Goal: Task Accomplishment & Management: Use online tool/utility

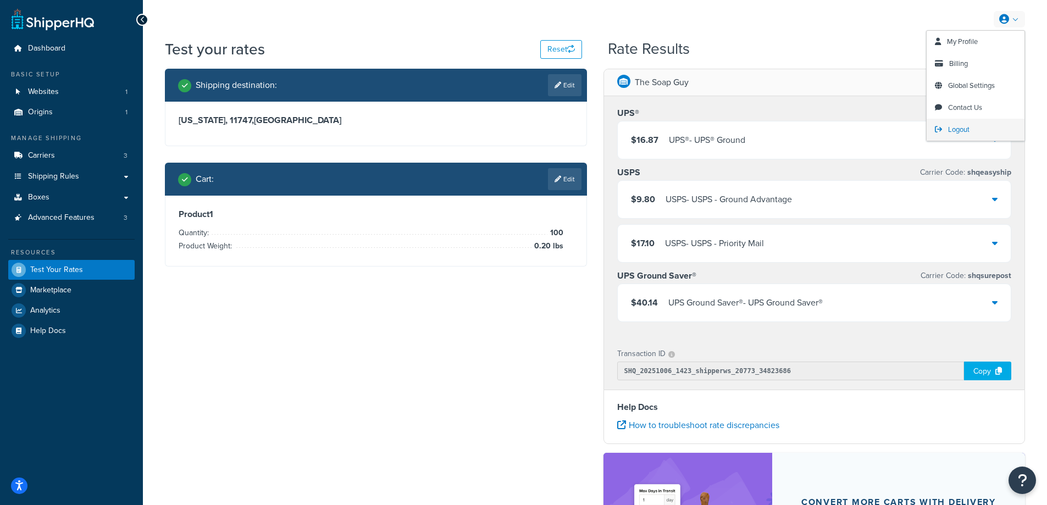
click at [960, 130] on span "Logout" at bounding box center [958, 129] width 21 height 10
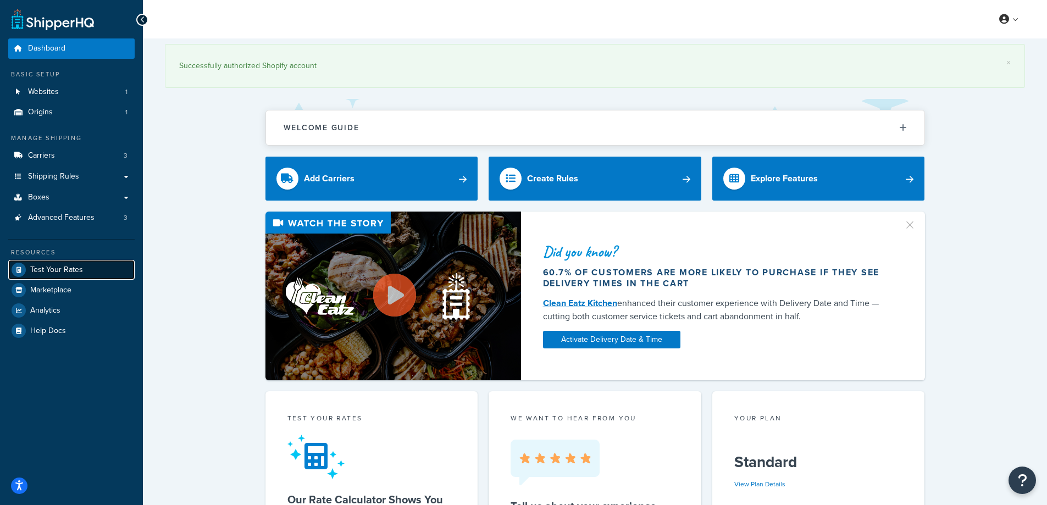
click at [55, 269] on span "Test Your Rates" at bounding box center [56, 269] width 53 height 9
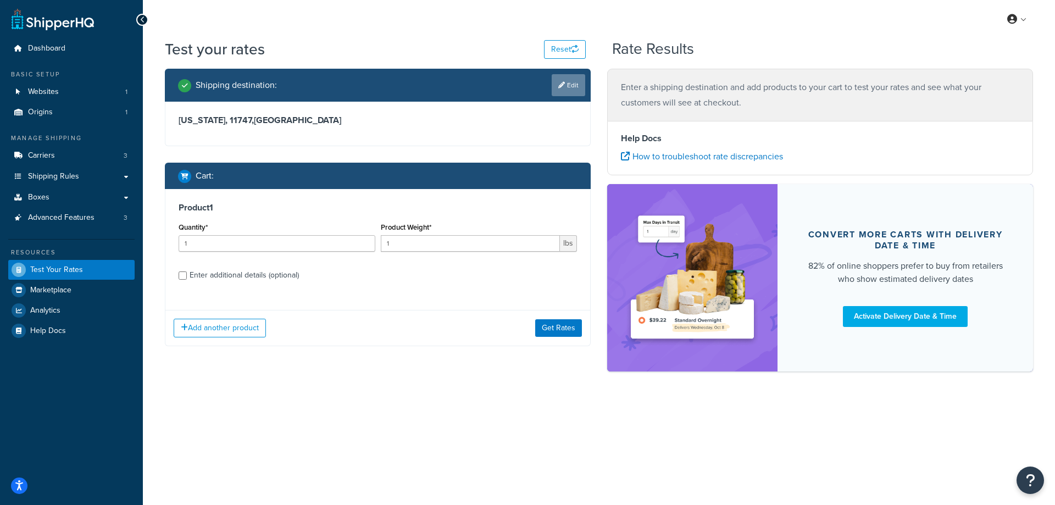
click at [566, 77] on link "Edit" at bounding box center [569, 85] width 34 height 22
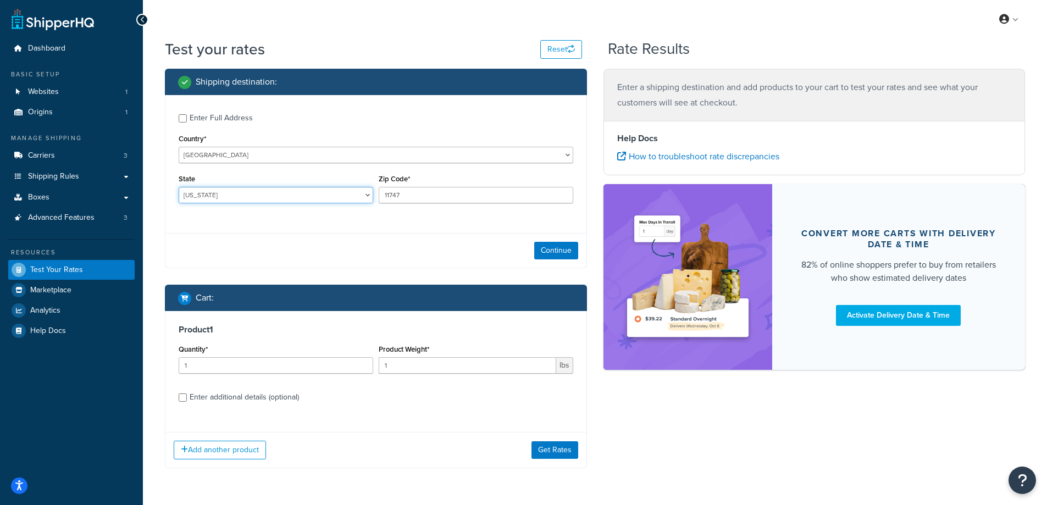
click at [226, 195] on select "Alabama Alaska American Samoa Arizona Arkansas Armed Forces Americas Armed Forc…" at bounding box center [276, 195] width 195 height 16
click at [179, 187] on select "Alabama Alaska American Samoa Arizona Arkansas Armed Forces Americas Armed Forc…" at bounding box center [276, 195] width 195 height 16
click at [236, 193] on select "Alabama Alaska American Samoa Arizona Arkansas Armed Forces Americas Armed Forc…" at bounding box center [276, 195] width 195 height 16
click at [179, 187] on select "Alabama Alaska American Samoa Arizona Arkansas Armed Forces Americas Armed Forc…" at bounding box center [276, 195] width 195 height 16
click at [220, 189] on select "Alabama Alaska American Samoa Arizona Arkansas Armed Forces Americas Armed Forc…" at bounding box center [276, 195] width 195 height 16
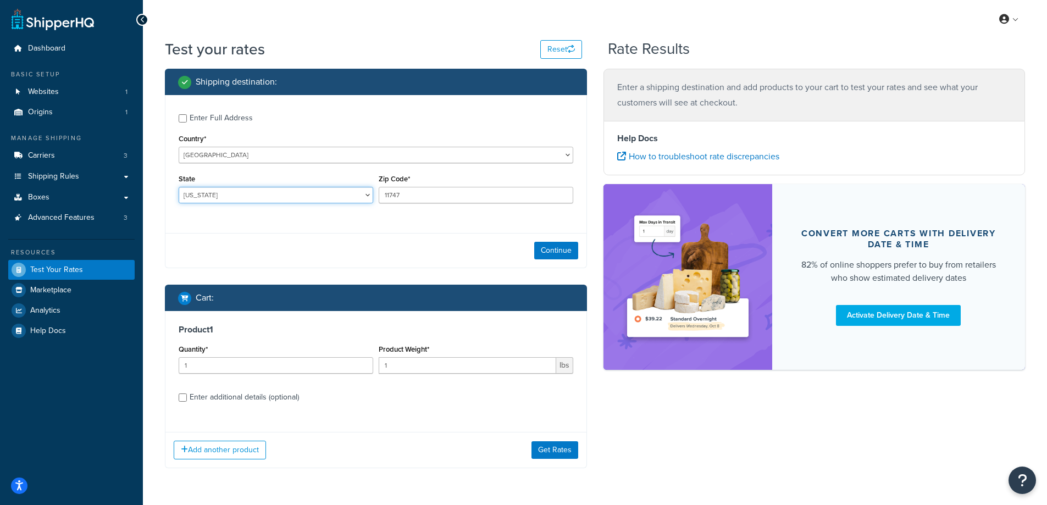
select select "IN"
click at [179, 187] on select "Alabama Alaska American Samoa Arizona Arkansas Armed Forces Americas Armed Forc…" at bounding box center [276, 195] width 195 height 16
drag, startPoint x: 419, startPoint y: 198, endPoint x: 382, endPoint y: 193, distance: 37.8
click at [382, 193] on input "11747" at bounding box center [476, 195] width 195 height 16
paste input "47448"
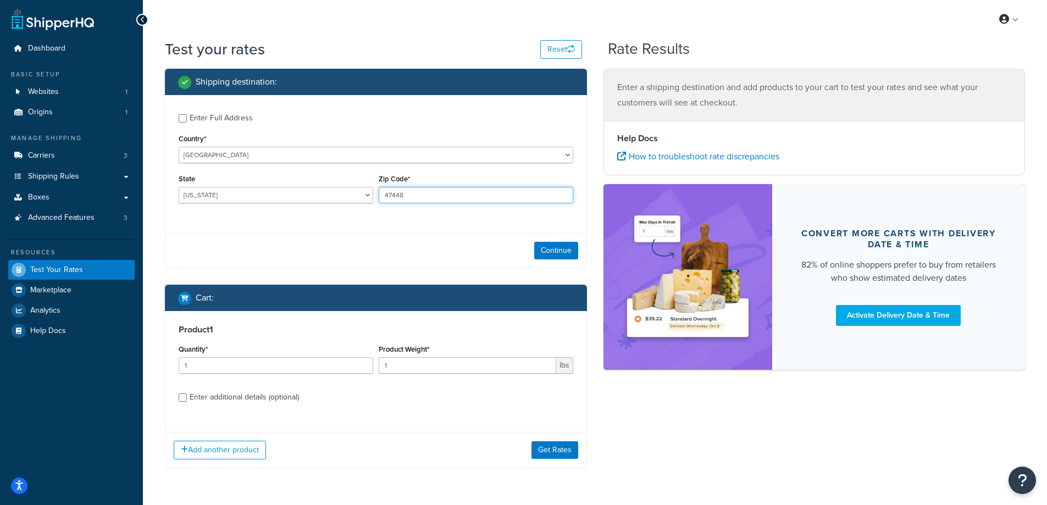
type input "47448"
click at [356, 232] on div "Enter Full Address Country* United States United Kingdom Afghanistan Åland Isla…" at bounding box center [376, 181] width 422 height 173
click at [571, 248] on button "Continue" at bounding box center [556, 251] width 44 height 18
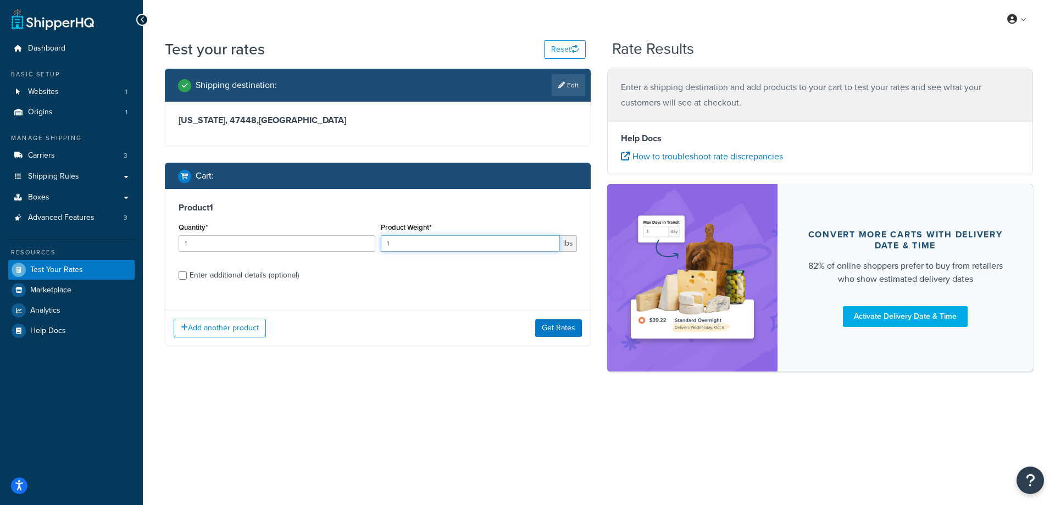
drag, startPoint x: 400, startPoint y: 243, endPoint x: 372, endPoint y: 242, distance: 28.0
click at [372, 242] on div "Quantity* 1 Product Weight* 1 lbs" at bounding box center [378, 240] width 404 height 40
paste input ".79"
type input "1.79"
click at [225, 235] on input "1" at bounding box center [277, 243] width 197 height 16
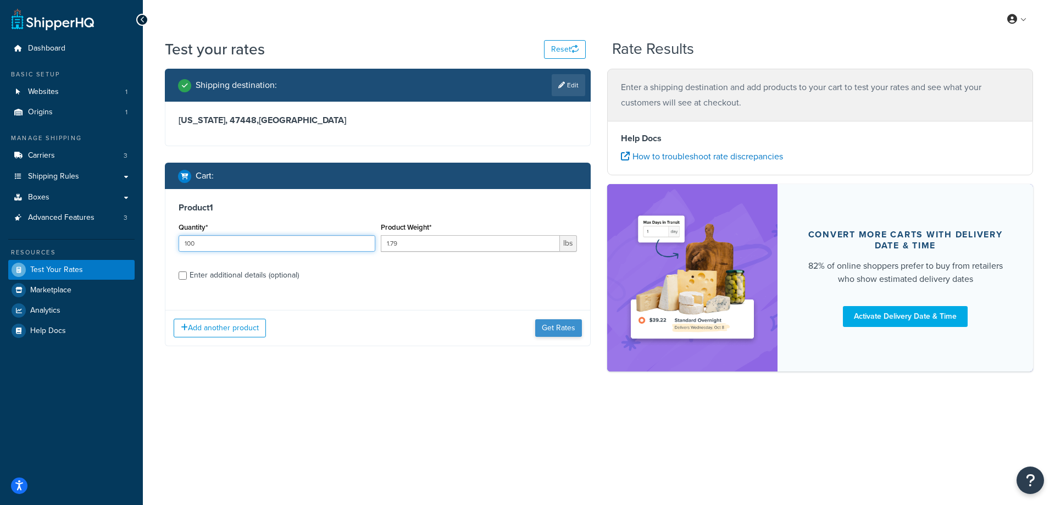
type input "100"
click at [551, 326] on button "Get Rates" at bounding box center [558, 328] width 47 height 18
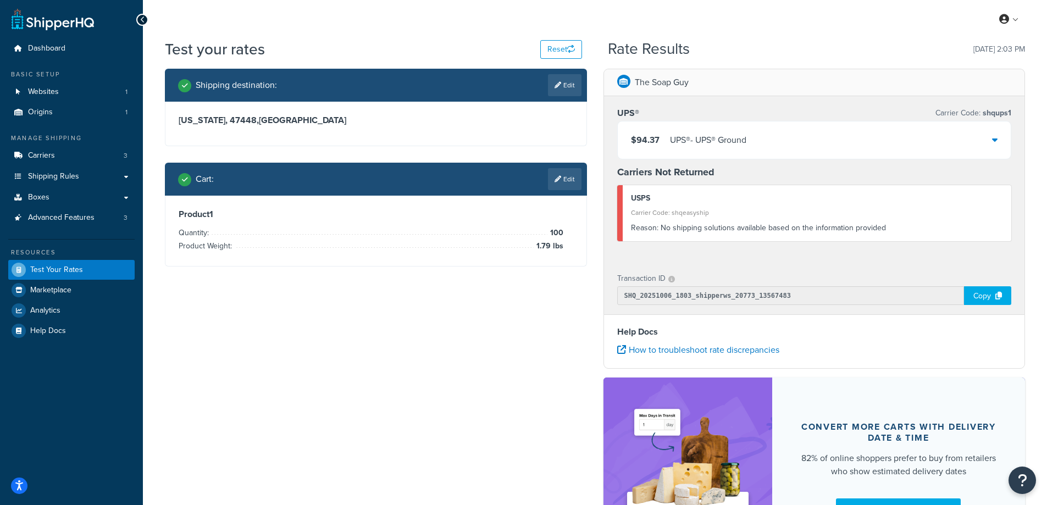
click at [786, 130] on div "$94.37 UPS® - UPS® Ground" at bounding box center [814, 139] width 393 height 37
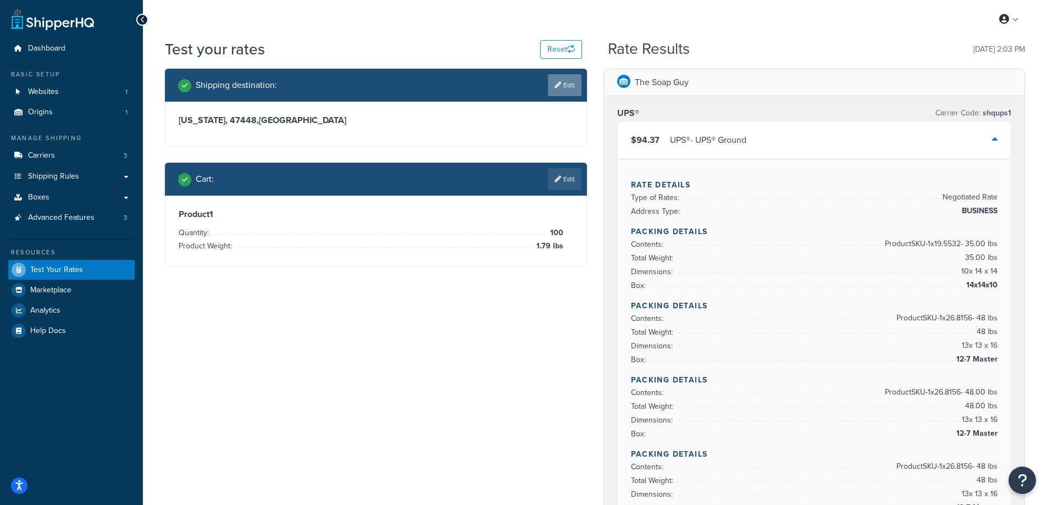
click at [565, 87] on link "Edit" at bounding box center [565, 85] width 34 height 22
select select "IN"
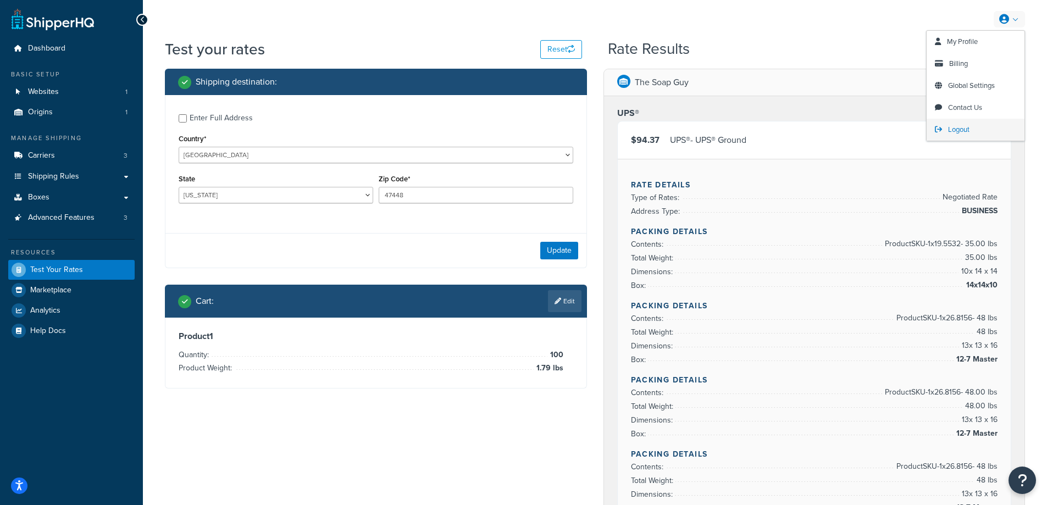
click at [963, 131] on span "Logout" at bounding box center [958, 129] width 21 height 10
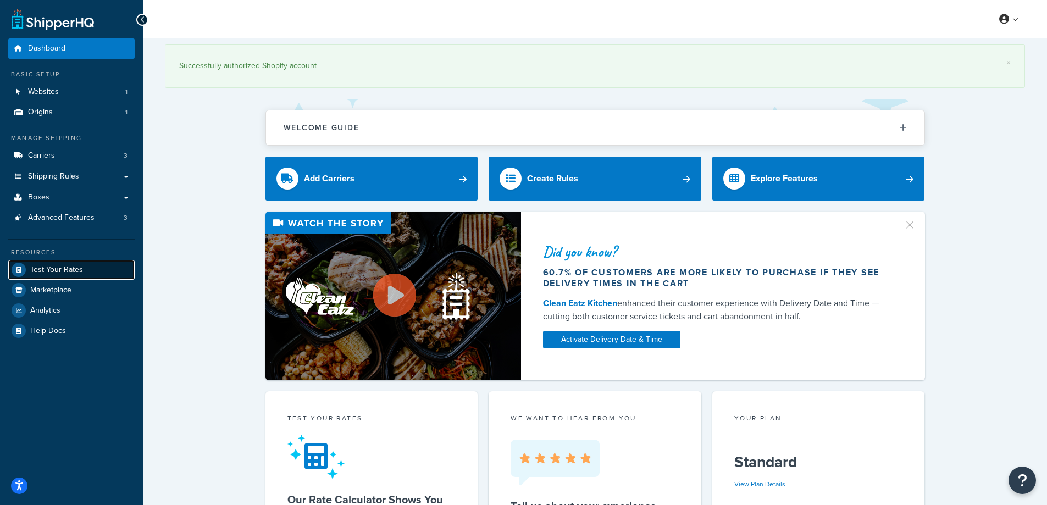
click at [45, 265] on span "Test Your Rates" at bounding box center [56, 269] width 53 height 9
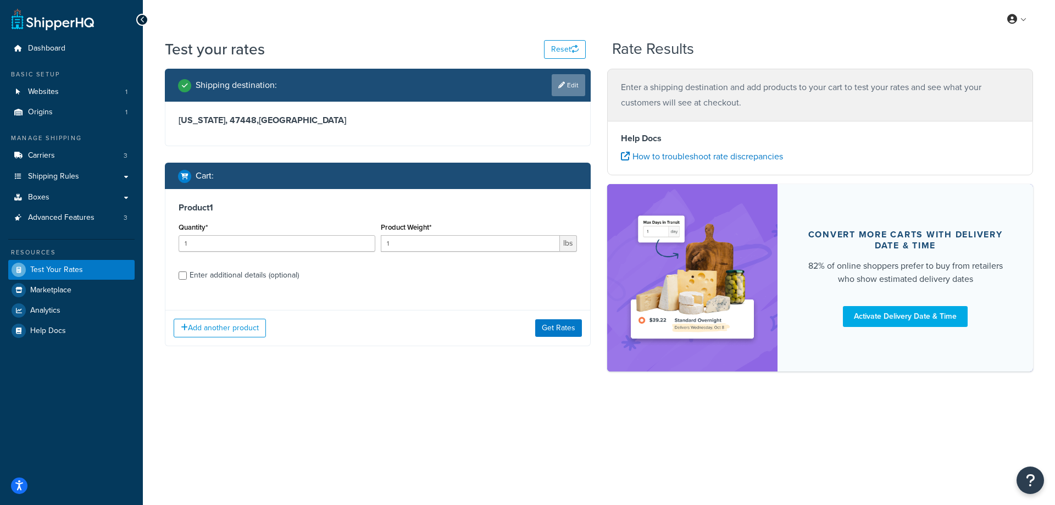
click at [568, 84] on link "Edit" at bounding box center [569, 85] width 34 height 22
select select "IN"
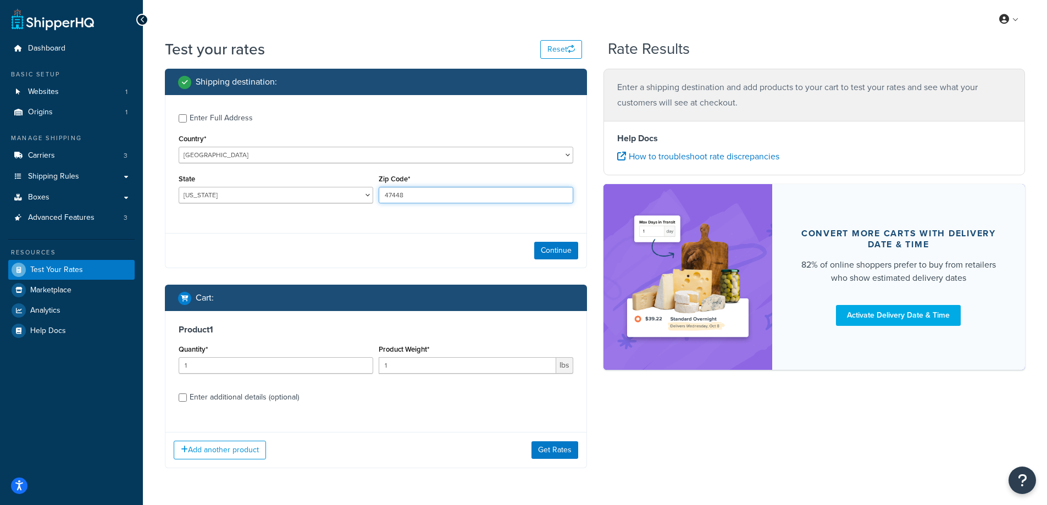
drag, startPoint x: 423, startPoint y: 196, endPoint x: 377, endPoint y: 191, distance: 45.4
click at [377, 191] on div "Zip Code* 47448" at bounding box center [476, 191] width 200 height 40
paste input "78109"
type input "78109"
click at [353, 209] on div "State Alabama Alaska American Samoa Arizona Arkansas Armed Forces Americas Arme…" at bounding box center [276, 191] width 200 height 40
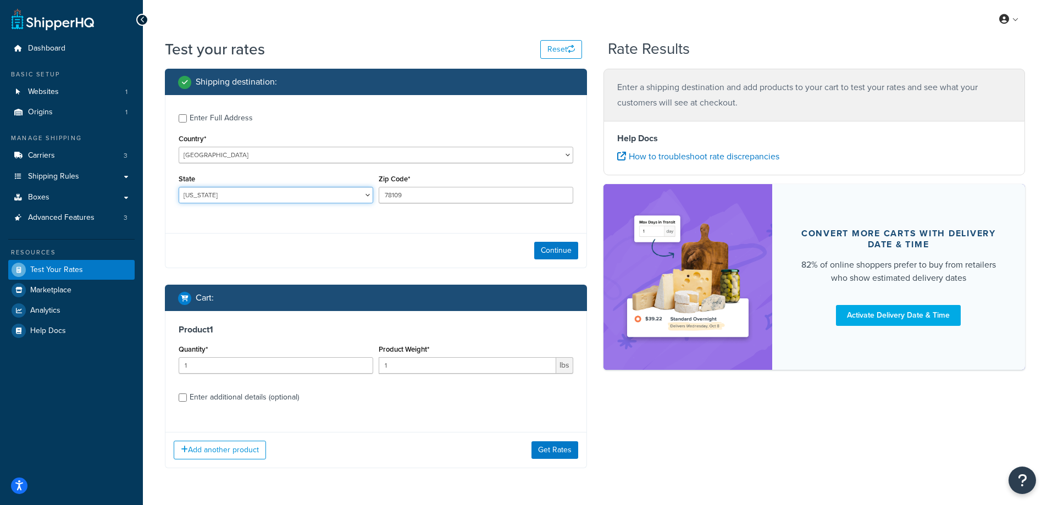
click at [313, 190] on select "Alabama Alaska American Samoa Arizona Arkansas Armed Forces Americas Armed Forc…" at bounding box center [276, 195] width 195 height 16
select select "TX"
click at [179, 187] on select "Alabama Alaska American Samoa Arizona Arkansas Armed Forces Americas Armed Forc…" at bounding box center [276, 195] width 195 height 16
click at [156, 345] on div "Test your rates Reset Rate Results Shipping destination : Enter Full Address Co…" at bounding box center [595, 275] width 904 height 474
click at [558, 244] on button "Continue" at bounding box center [556, 251] width 44 height 18
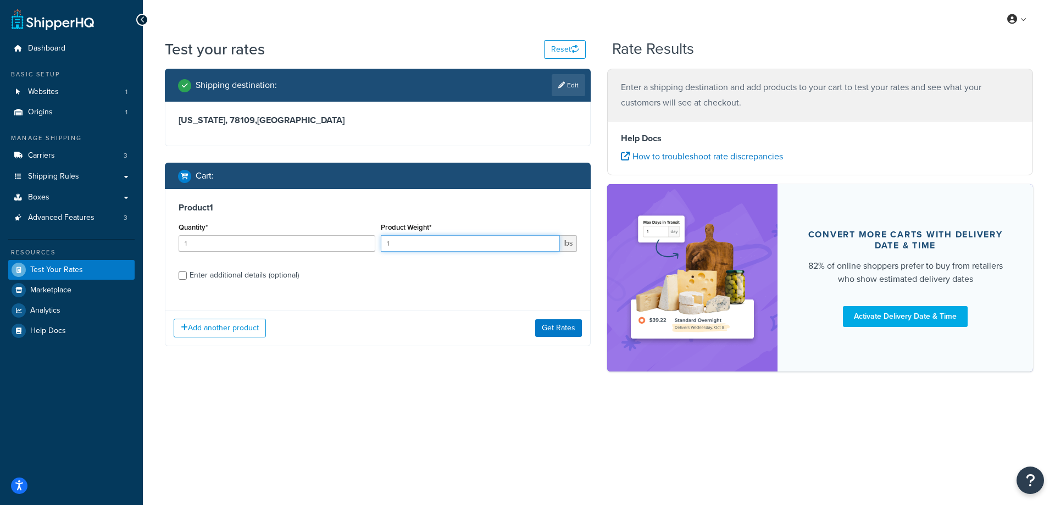
drag, startPoint x: 408, startPoint y: 238, endPoint x: 365, endPoint y: 237, distance: 42.9
click at [365, 237] on div "Quantity* 1 Product Weight* 1 lbs" at bounding box center [378, 240] width 404 height 40
paste input "0.28"
type input "0.28"
drag, startPoint x: 363, startPoint y: 276, endPoint x: 302, endPoint y: 258, distance: 63.8
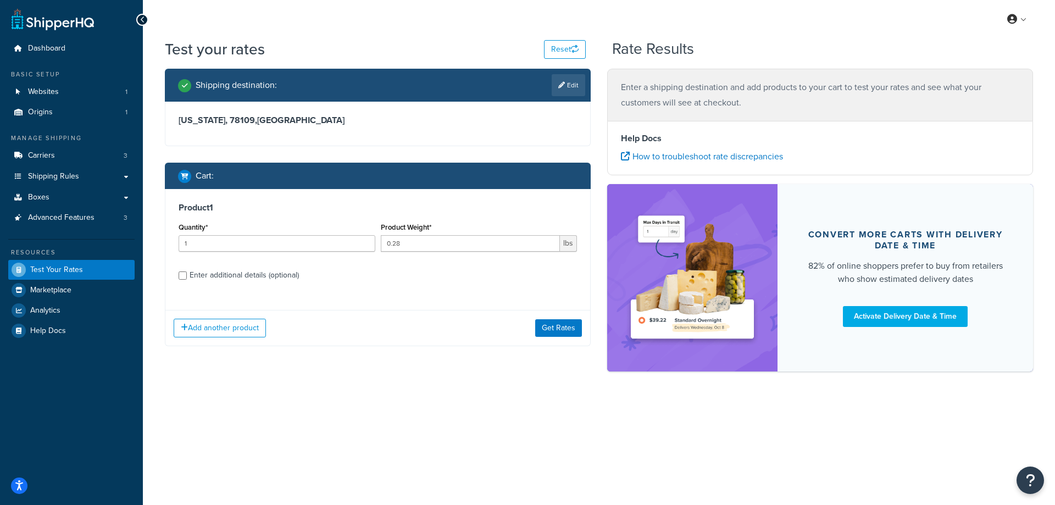
click at [362, 276] on label "Enter additional details (optional)" at bounding box center [383, 274] width 387 height 18
click at [187, 276] on input "Enter additional details (optional)" at bounding box center [183, 275] width 8 height 8
checkbox input "true"
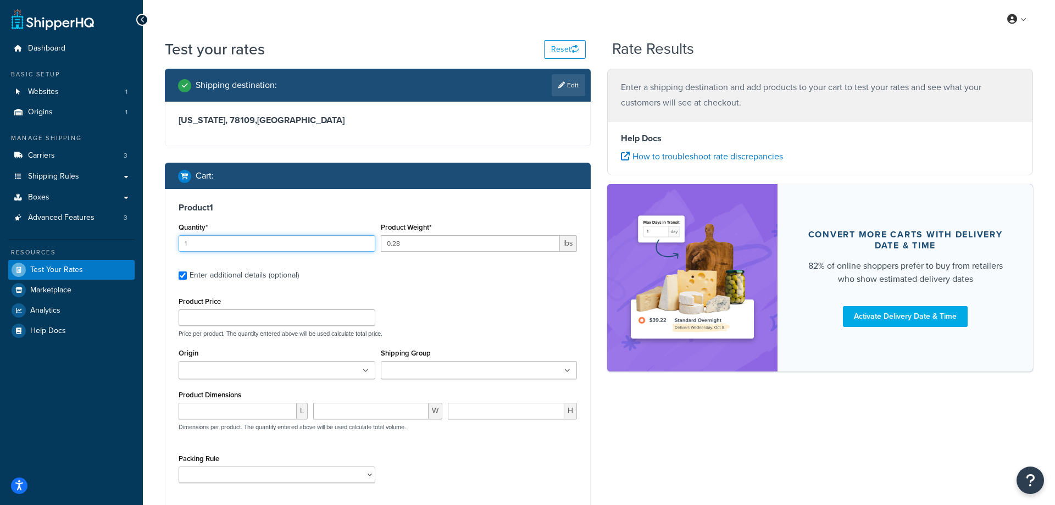
click at [251, 240] on input "1" at bounding box center [277, 243] width 197 height 16
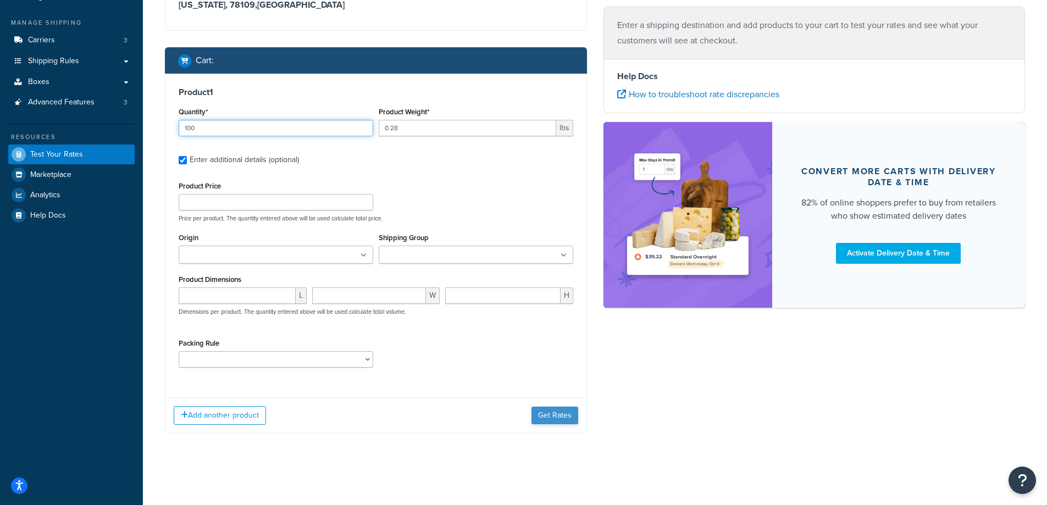
type input "100"
click at [553, 414] on button "Get Rates" at bounding box center [554, 416] width 47 height 18
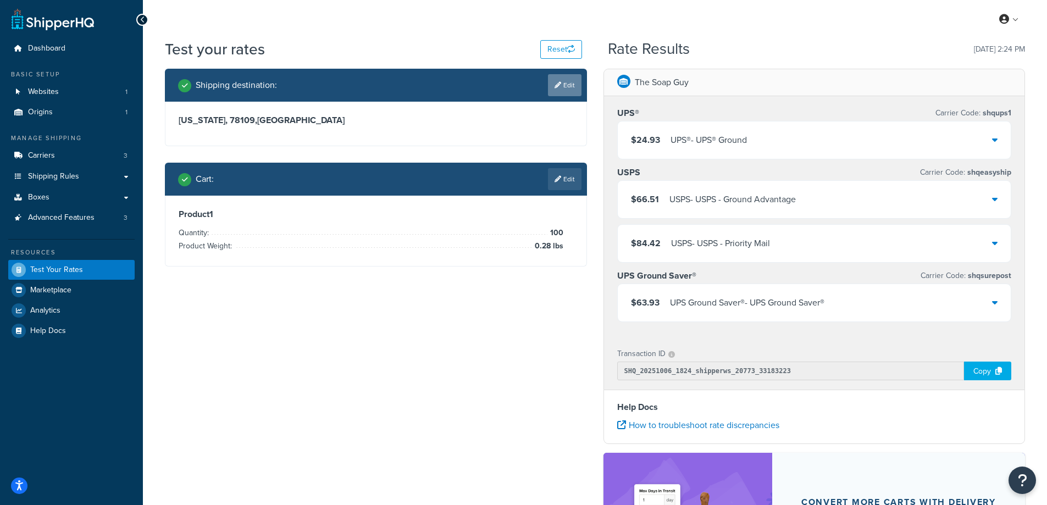
click at [558, 86] on icon at bounding box center [557, 85] width 7 height 7
select select "TX"
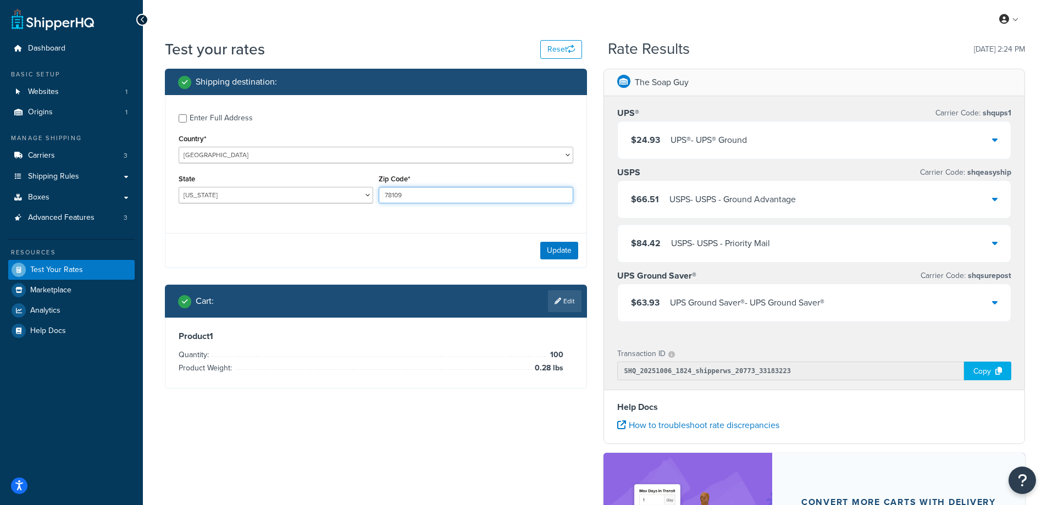
drag, startPoint x: 409, startPoint y: 198, endPoint x: 381, endPoint y: 197, distance: 28.1
click at [381, 197] on input "78109" at bounding box center [476, 195] width 195 height 16
paste input "10016"
type input "10016"
click at [237, 199] on select "Alabama Alaska American Samoa Arizona Arkansas Armed Forces Americas Armed Forc…" at bounding box center [276, 195] width 195 height 16
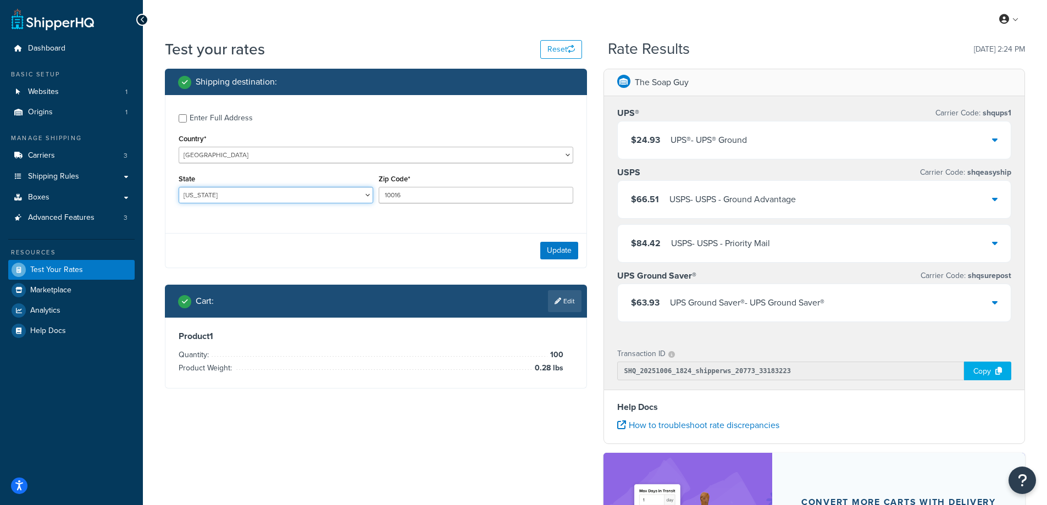
select select "NY"
click at [179, 187] on select "Alabama Alaska American Samoa Arizona Arkansas Armed Forces Americas Armed Forc…" at bounding box center [276, 195] width 195 height 16
click at [157, 254] on div "Shipping destination : Enter Full Address Country* United States United Kingdom…" at bounding box center [376, 237] width 438 height 336
click at [556, 248] on button "Update" at bounding box center [559, 251] width 38 height 18
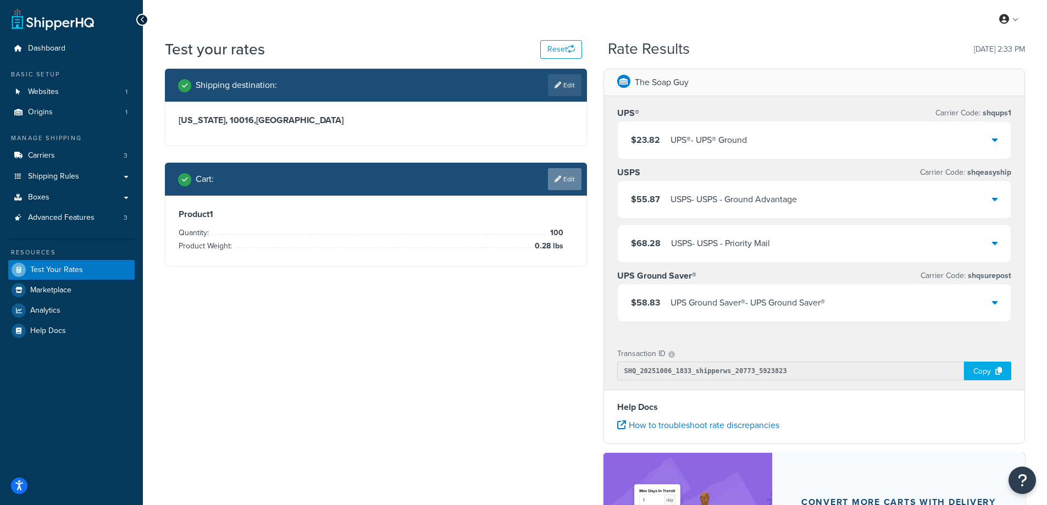
click at [566, 182] on link "Edit" at bounding box center [565, 179] width 34 height 22
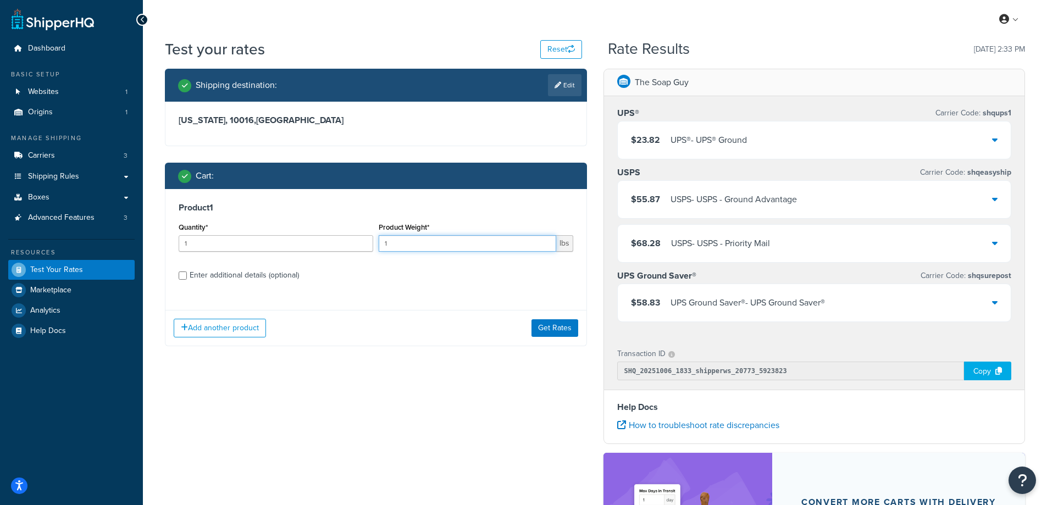
drag, startPoint x: 442, startPoint y: 240, endPoint x: 383, endPoint y: 246, distance: 59.7
click at [383, 246] on input "1" at bounding box center [467, 243] width 177 height 16
paste input "0.64"
type input "0.64"
click at [308, 246] on input "1" at bounding box center [276, 243] width 195 height 16
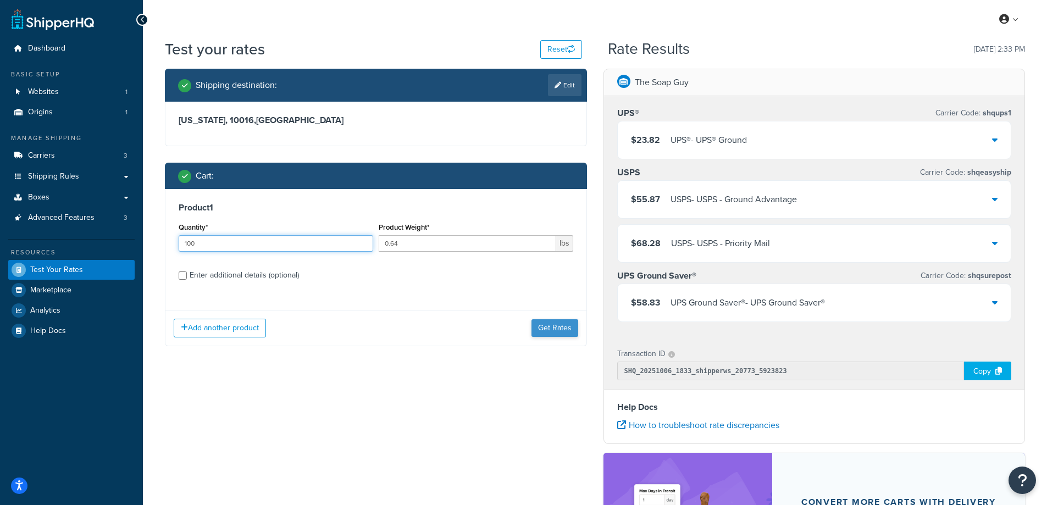
type input "100"
click at [543, 335] on button "Get Rates" at bounding box center [554, 328] width 47 height 18
